Goal: Check status: Check status

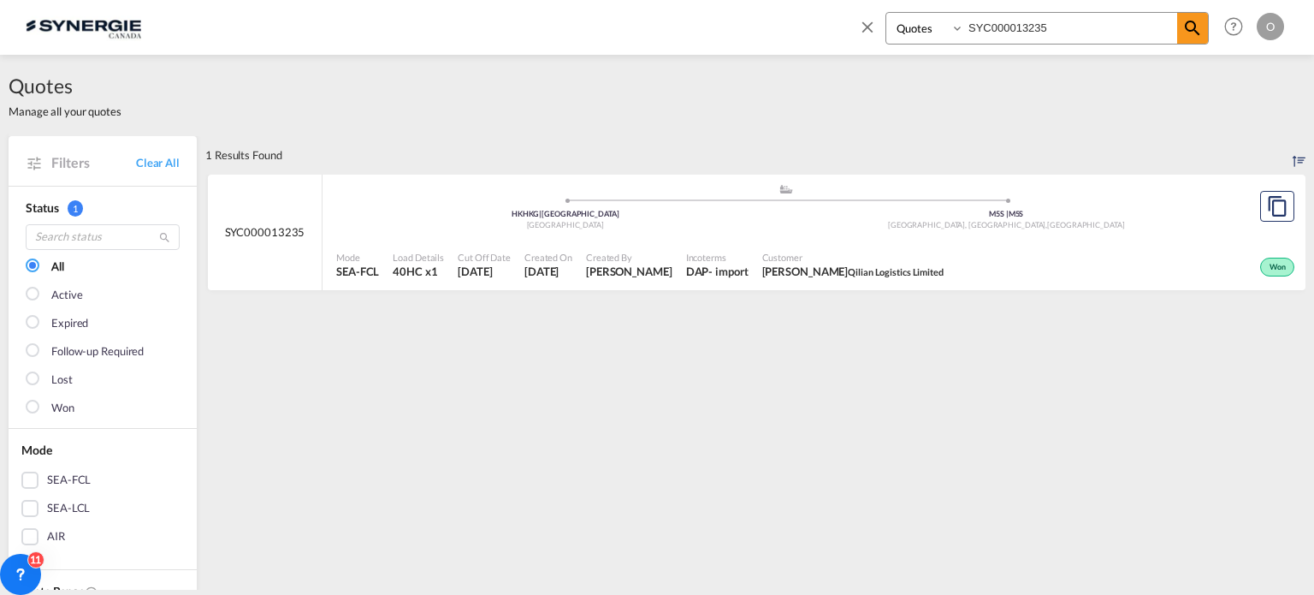
select select "Quotes"
drag, startPoint x: 0, startPoint y: 0, endPoint x: 802, endPoint y: 11, distance: 801.8
click at [802, 11] on div "Bookings Quotes Enquiries SYC000013235 Help Resources Product Release O My Prof…" at bounding box center [657, 26] width 1263 height 53
paste input "510"
type input "SYC000013510"
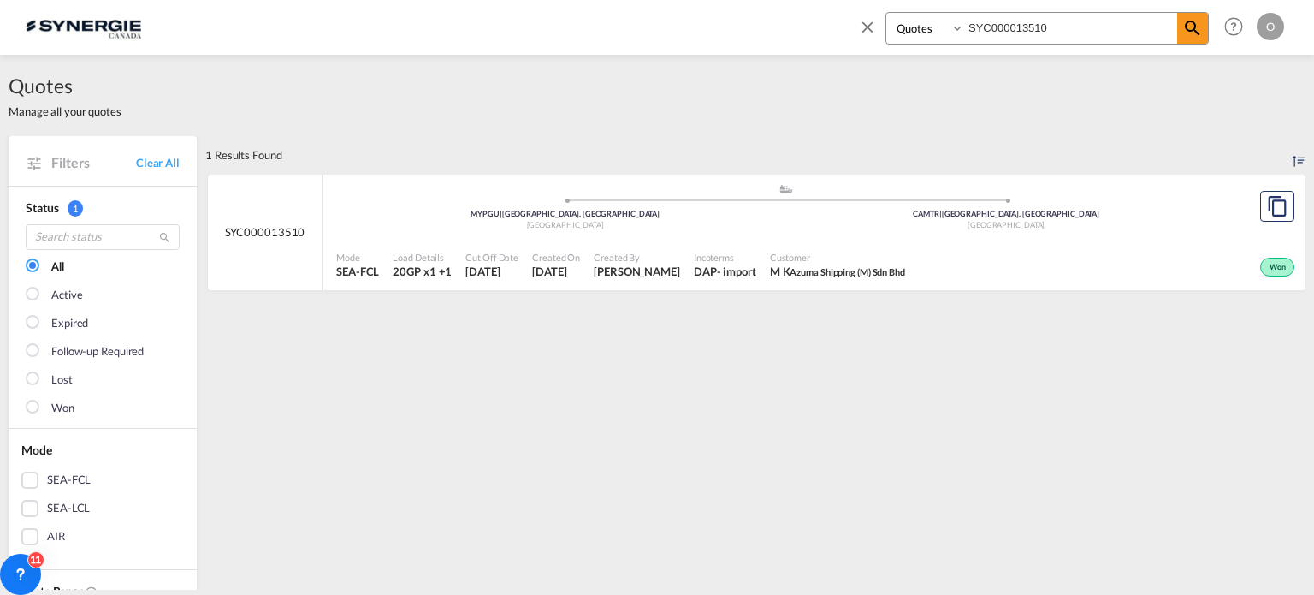
click at [791, 272] on span "Azuma Shipping (M) Sdn Bhd" at bounding box center [847, 271] width 115 height 11
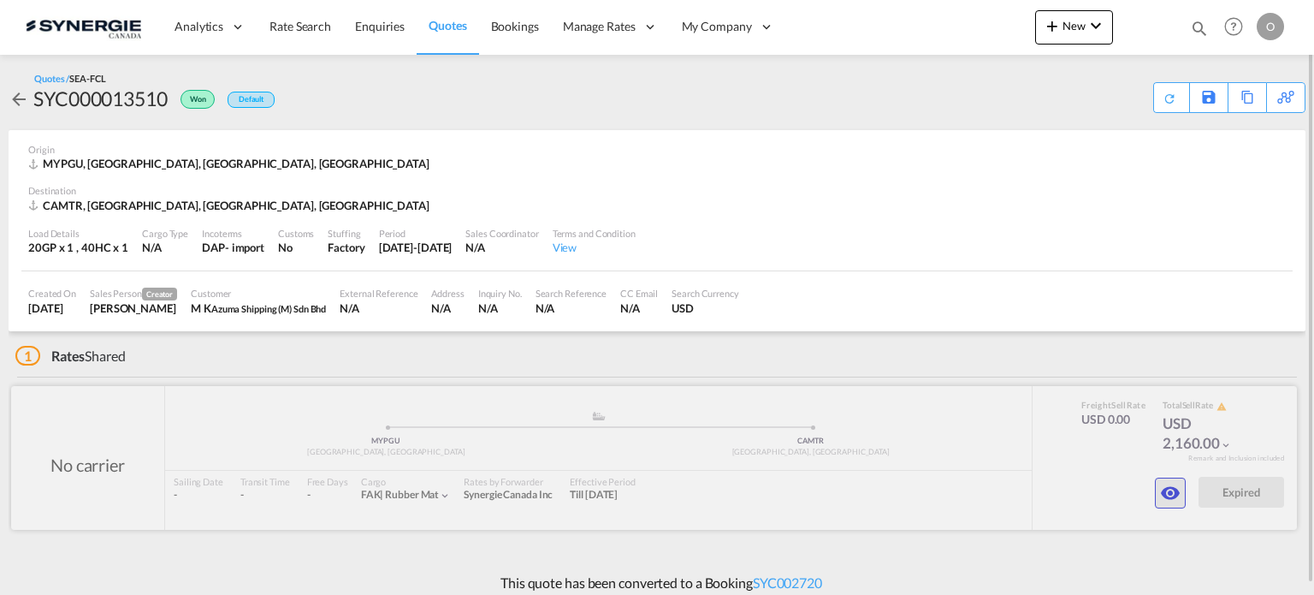
click at [1159, 486] on button "button" at bounding box center [1170, 492] width 31 height 31
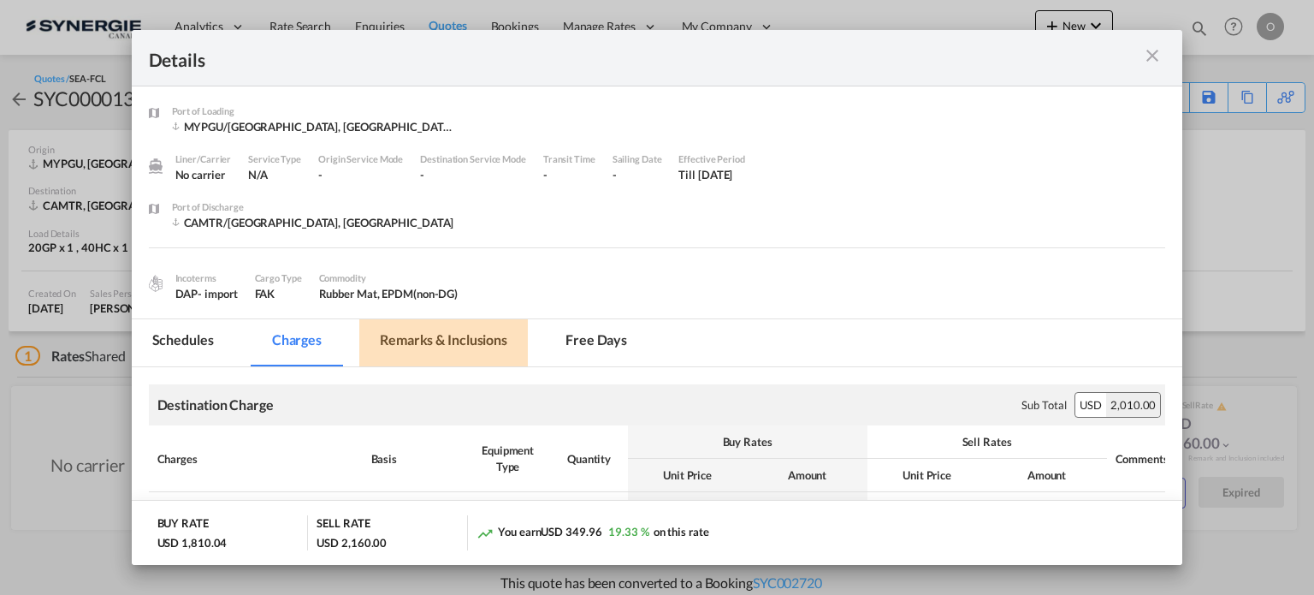
click at [501, 342] on md-tab-item "Remarks & Inclusions" at bounding box center [443, 342] width 169 height 47
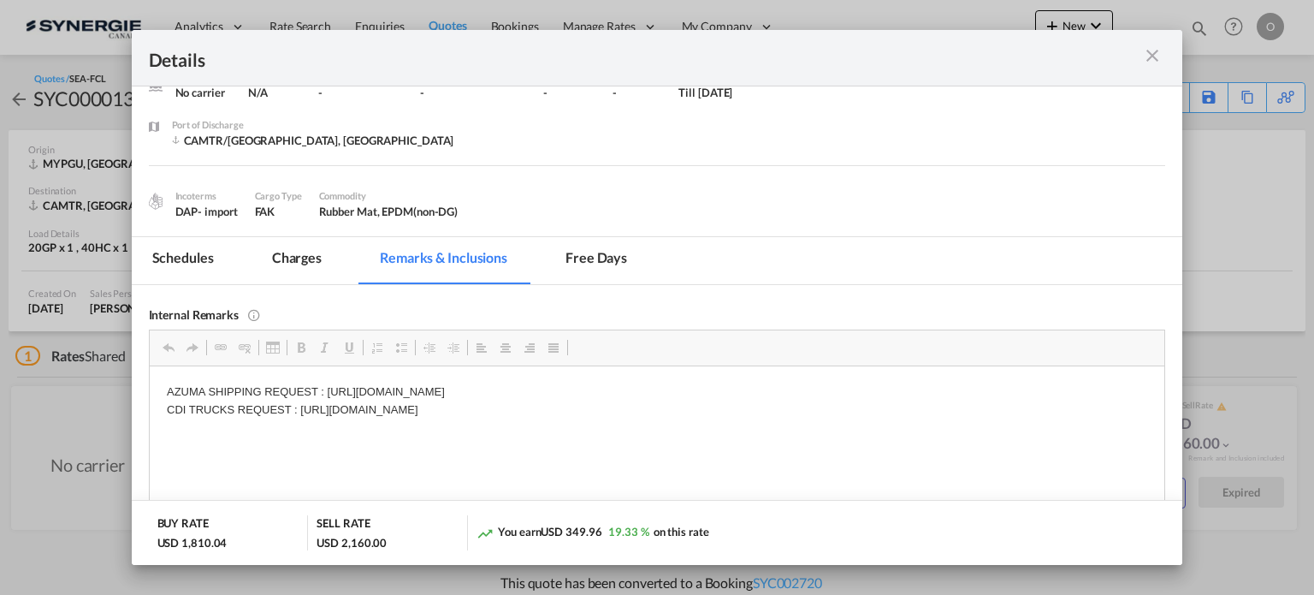
scroll to position [88, 0]
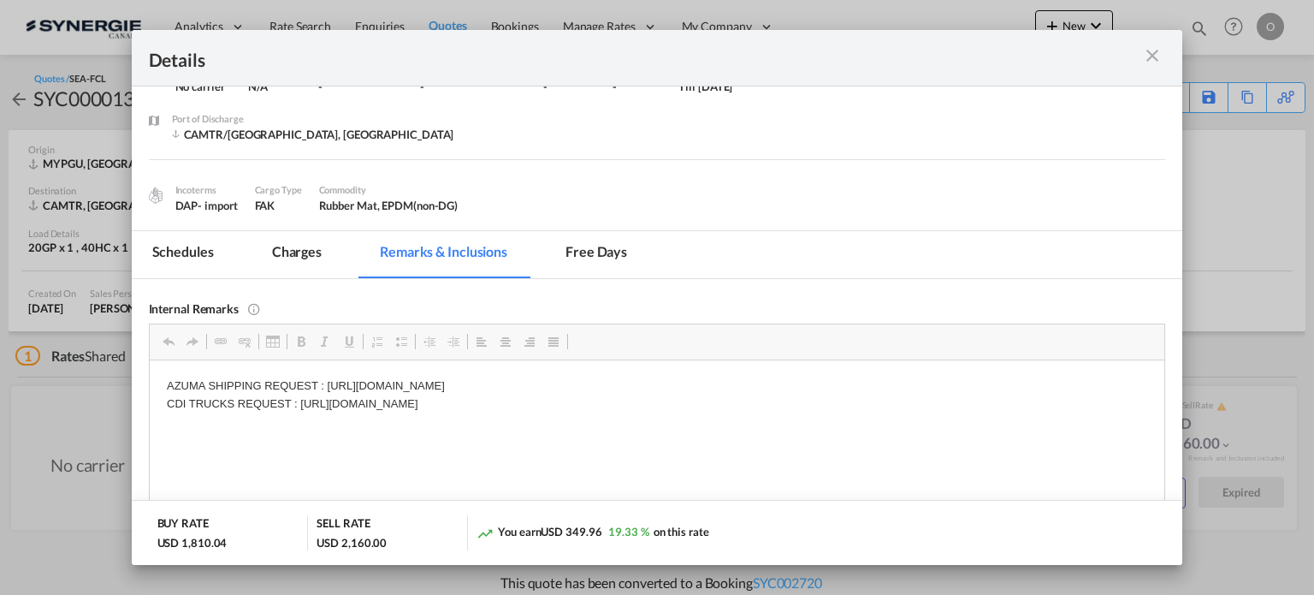
drag, startPoint x: 755, startPoint y: 401, endPoint x: 304, endPoint y: 402, distance: 450.9
drag, startPoint x: 301, startPoint y: 402, endPoint x: 756, endPoint y: 398, distance: 454.4
click at [756, 398] on p "AZUMA SHIPPING REQUEST : https://app.frontapp.com/open/cnv_q043n9r?key=o0Xhv0Ty…" at bounding box center [656, 394] width 981 height 36
copy p "https://app.frontapp.com/open/cnv_q07thhr?key=UNEYU0l-PXk76MA2s-IH2yAkSVC3T166"
